Goal: Transaction & Acquisition: Purchase product/service

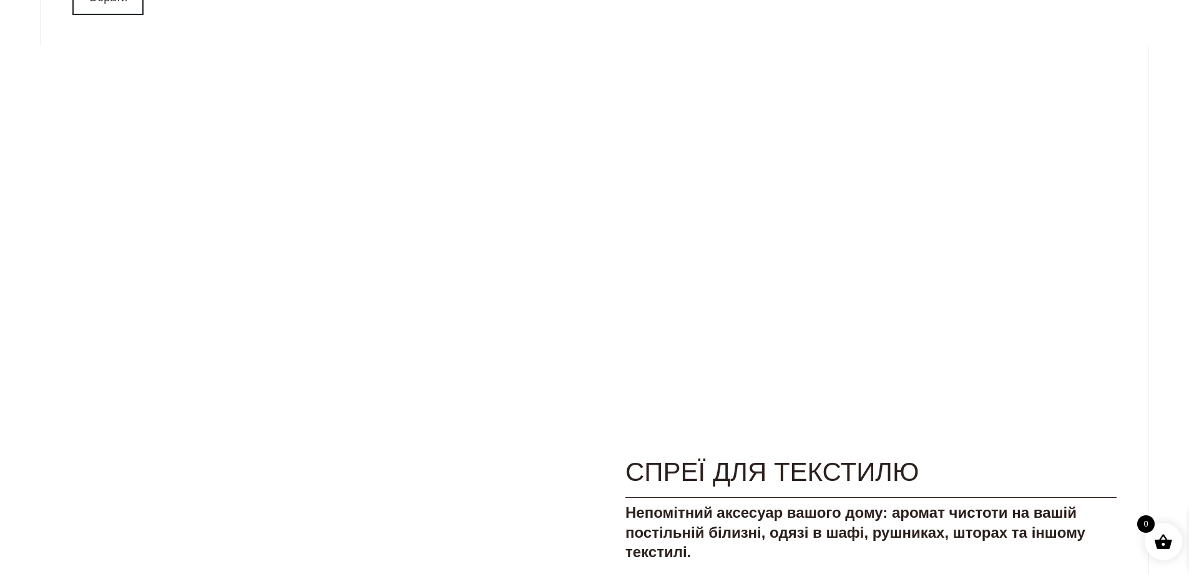
scroll to position [1748, 0]
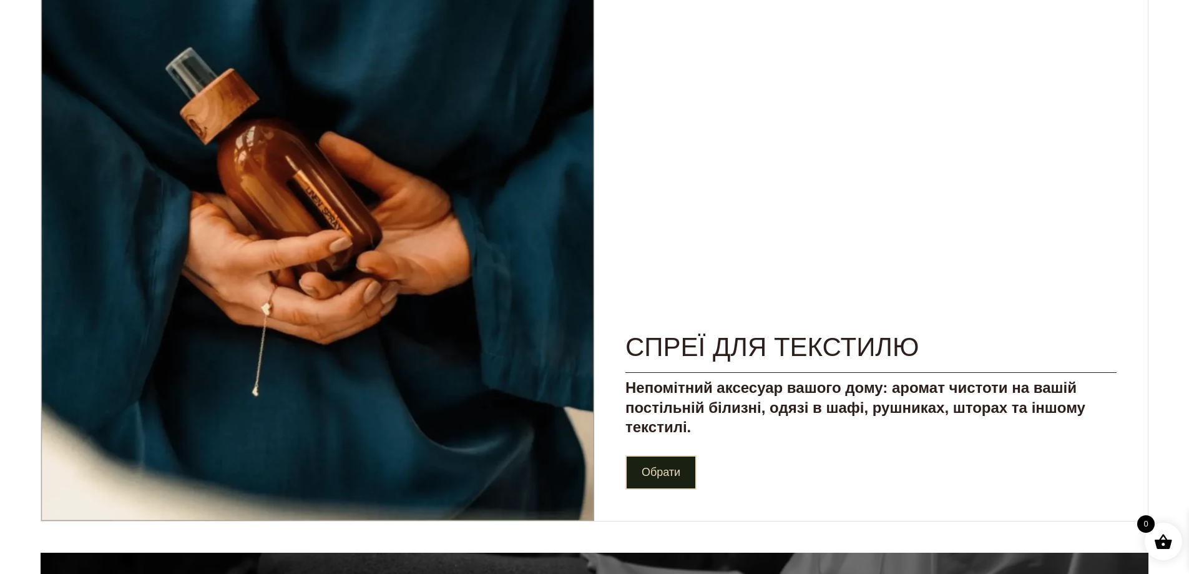
click at [672, 466] on link "Обрати" at bounding box center [660, 472] width 71 height 34
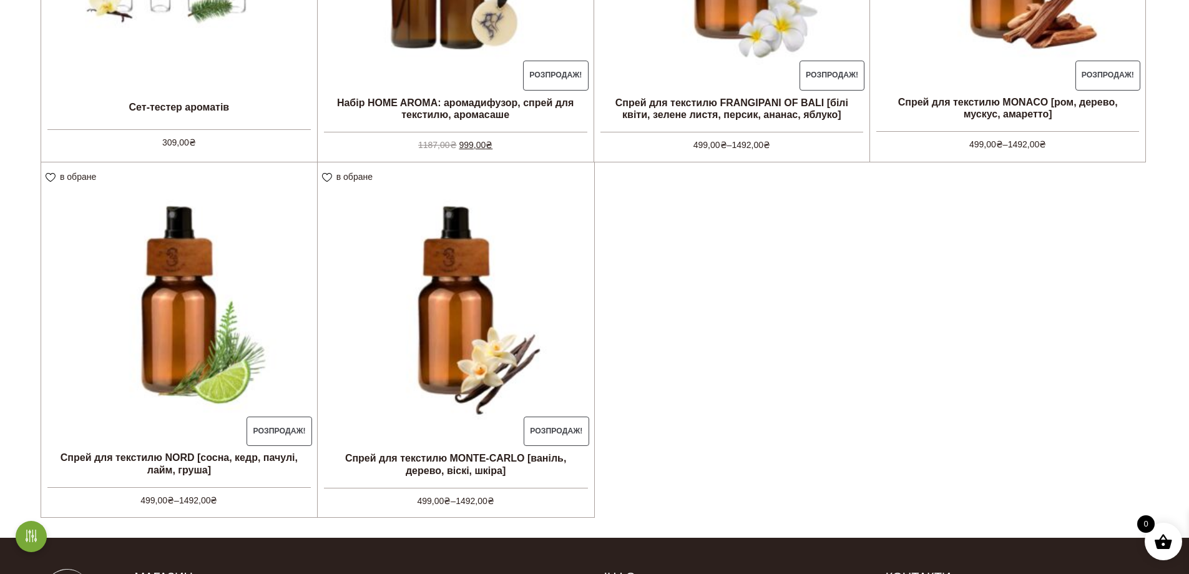
scroll to position [437, 0]
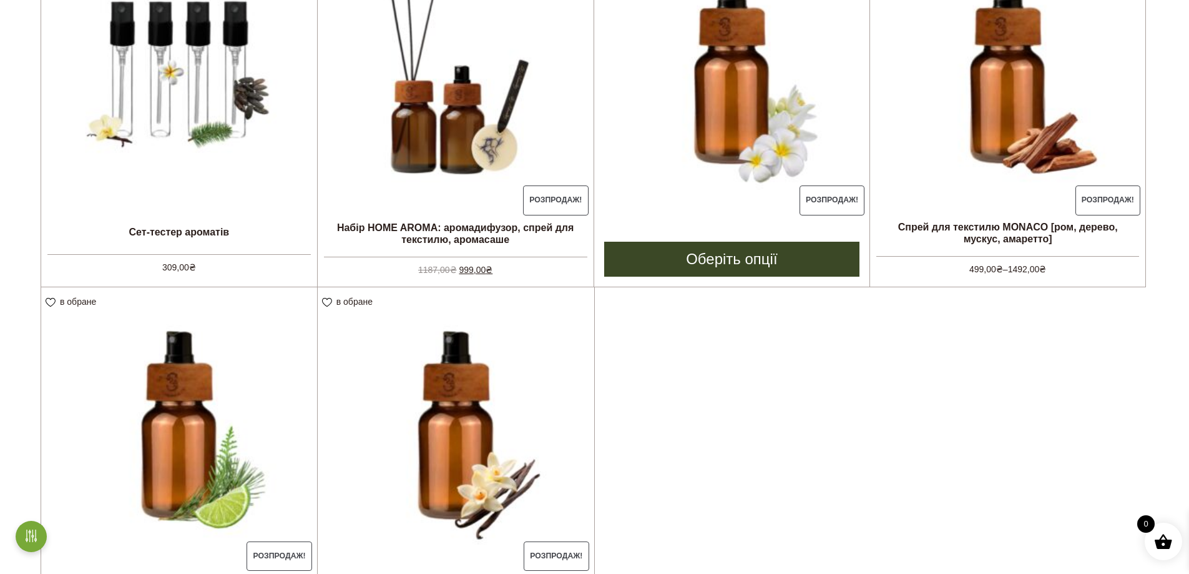
click at [749, 202] on img at bounding box center [732, 70] width 276 height 276
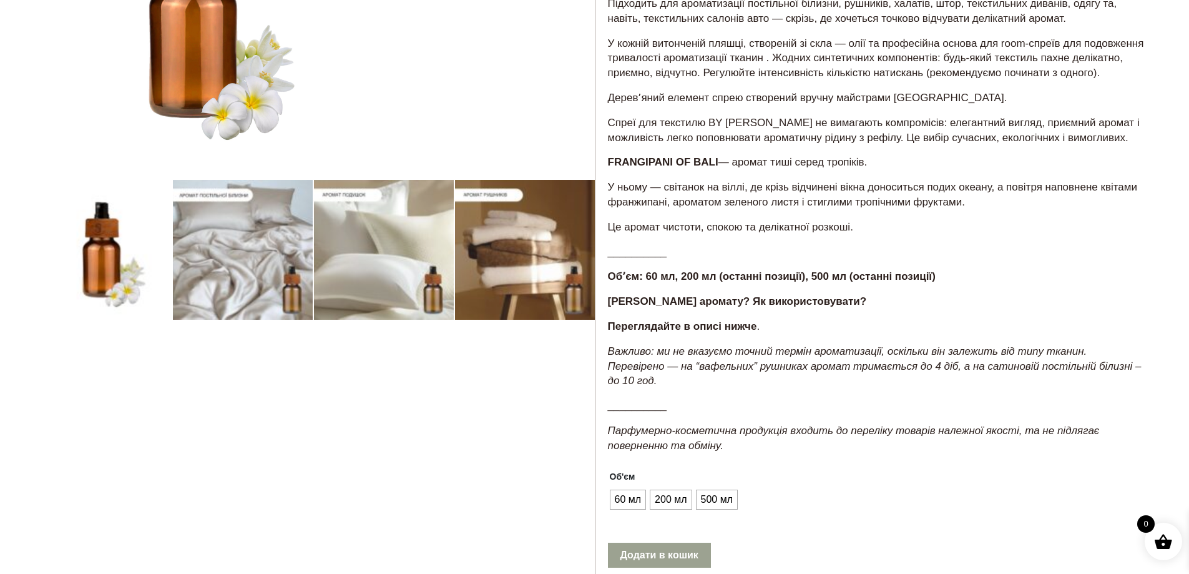
scroll to position [499, 0]
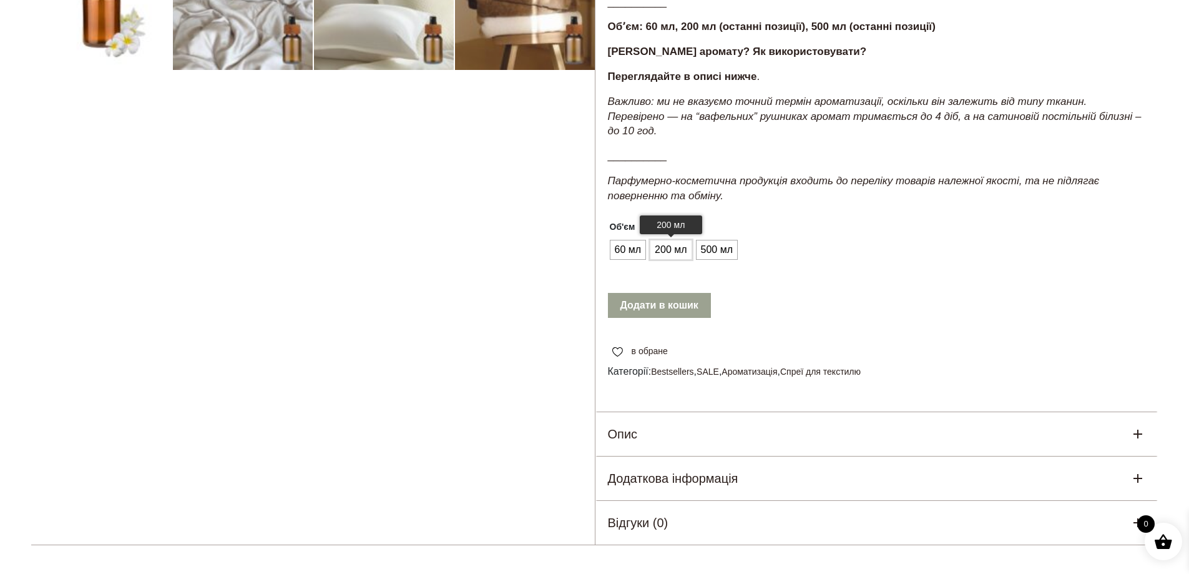
click at [683, 250] on span "200 мл" at bounding box center [671, 250] width 38 height 20
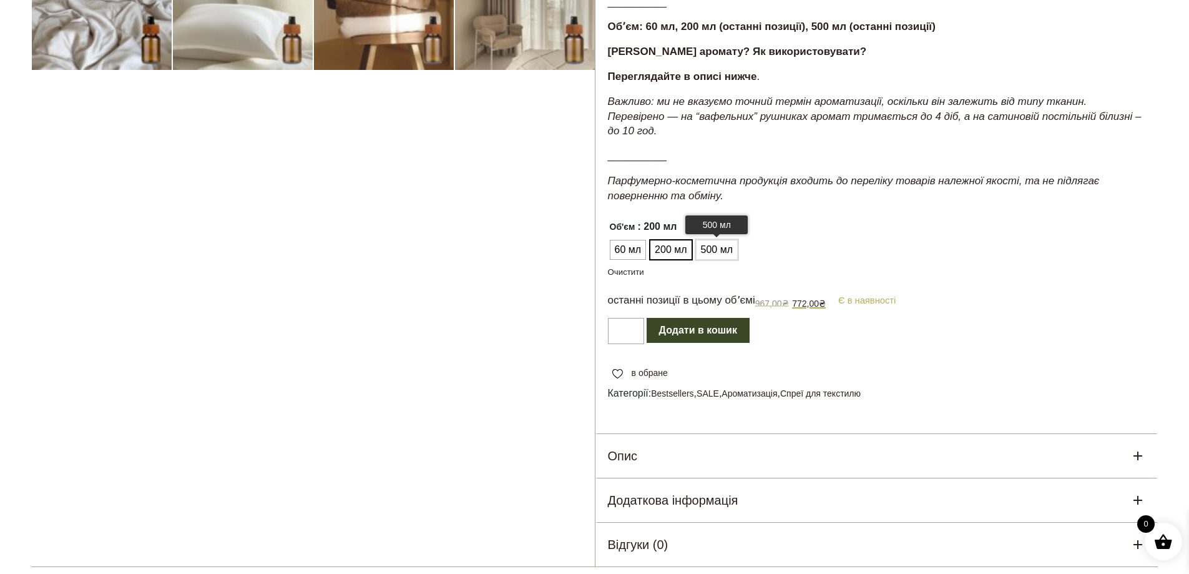
click at [707, 247] on span "500 мл" at bounding box center [717, 250] width 38 height 20
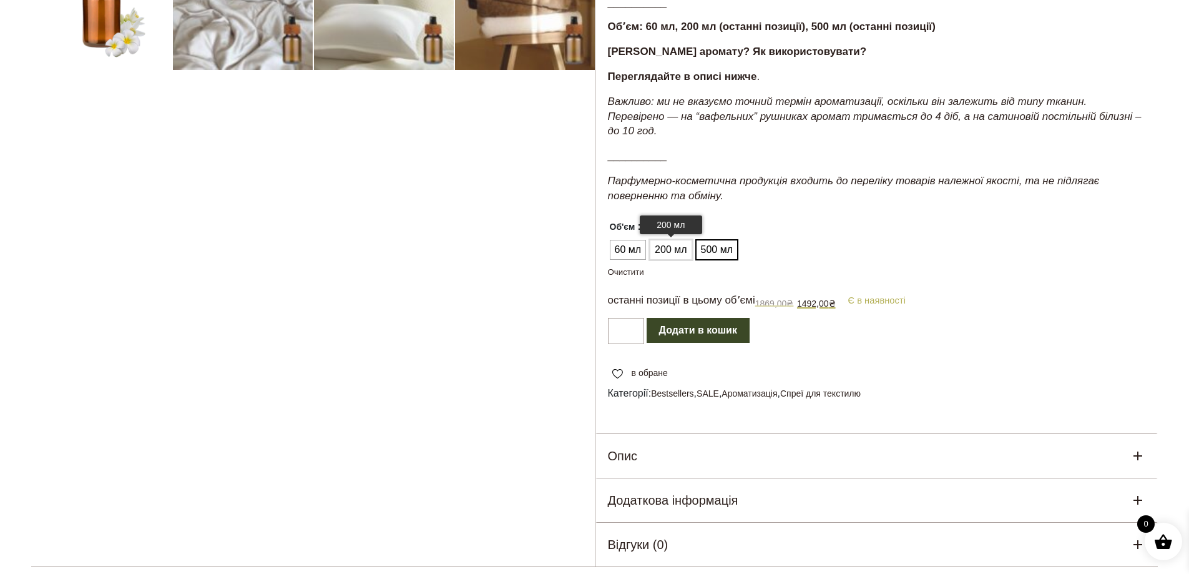
click at [679, 250] on span "200 мл" at bounding box center [671, 250] width 38 height 20
click at [637, 249] on span "60 мл" at bounding box center [628, 250] width 33 height 20
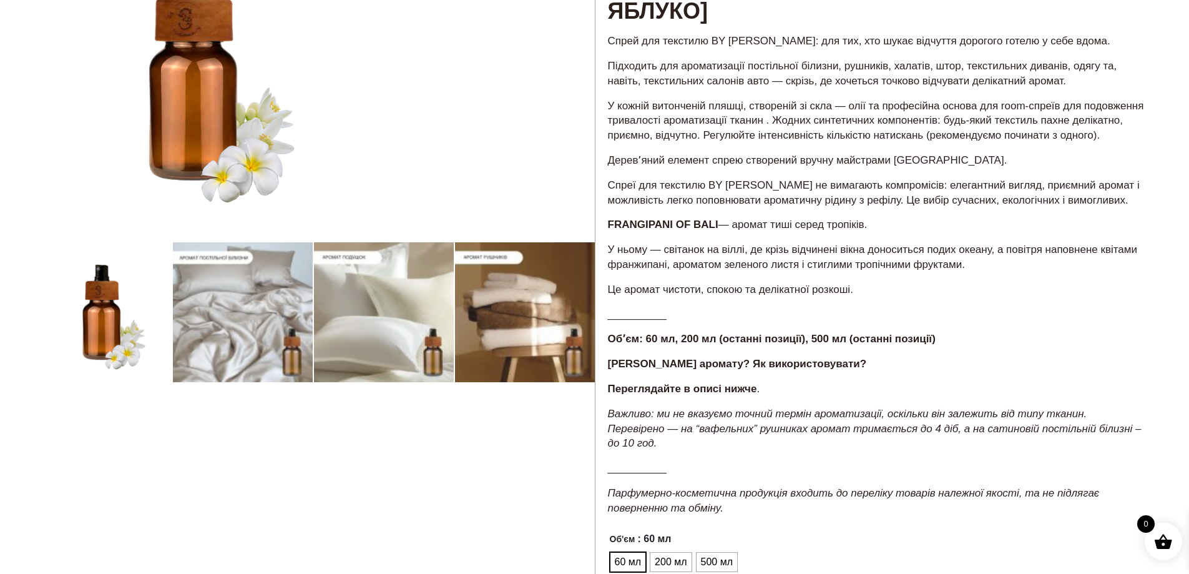
scroll to position [0, 0]
